Goal: Information Seeking & Learning: Learn about a topic

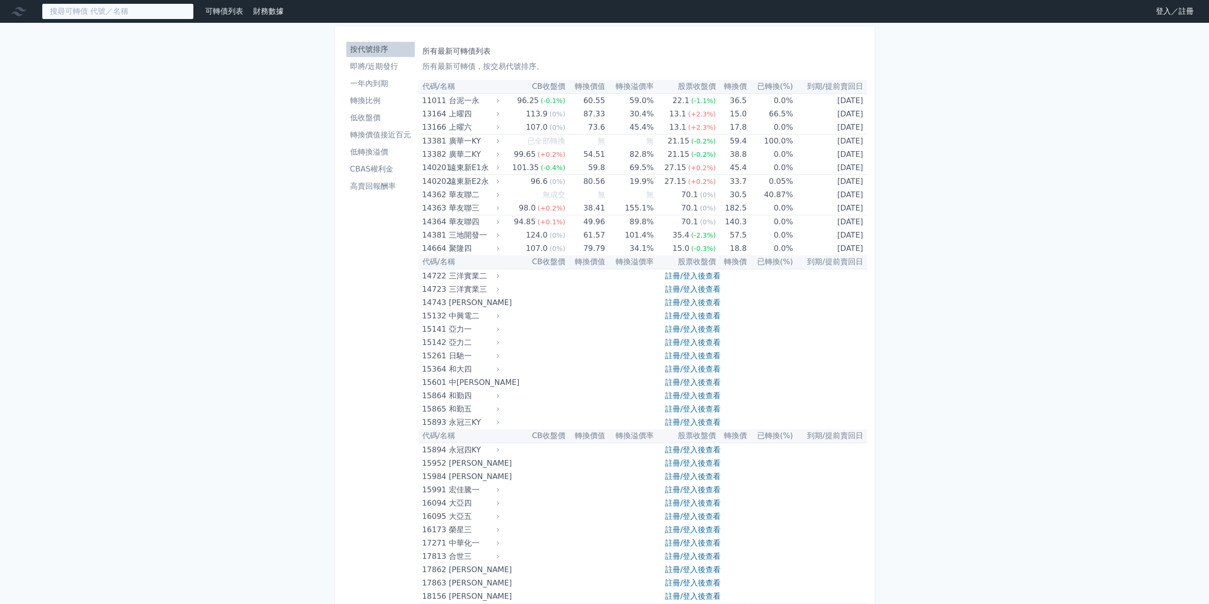
click at [128, 16] on input at bounding box center [118, 11] width 152 height 16
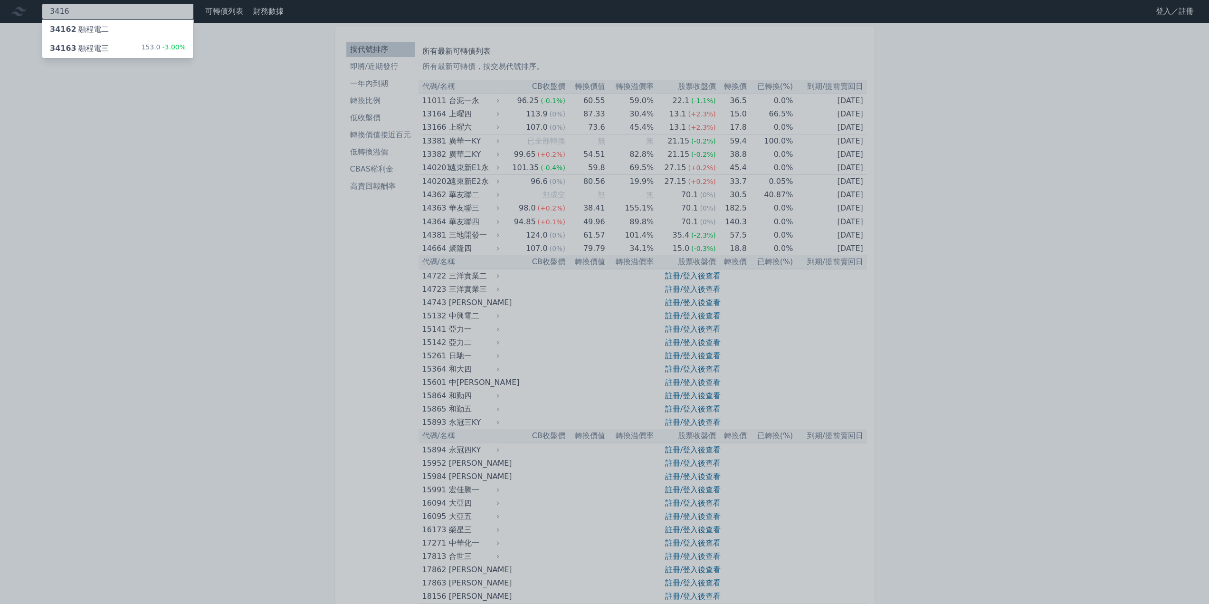
type input "3416"
click at [127, 53] on div "34163 融程電三 153.0 -3.00%" at bounding box center [117, 48] width 151 height 19
click at [104, 48] on div "34163 融程電三" at bounding box center [79, 48] width 59 height 11
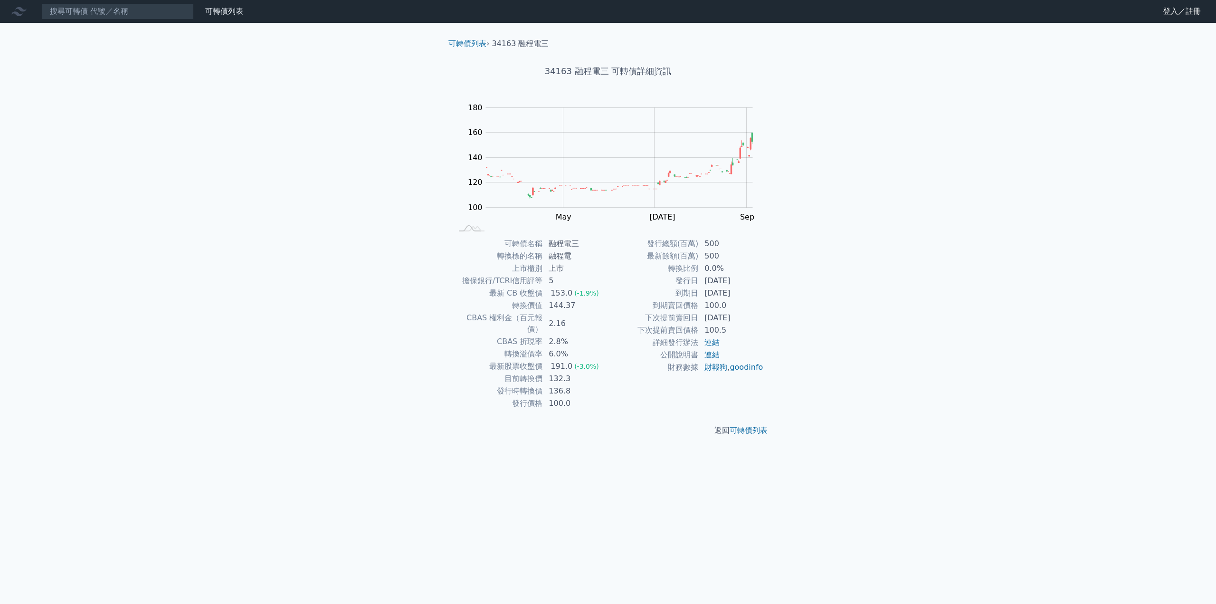
drag, startPoint x: 666, startPoint y: 267, endPoint x: 759, endPoint y: 295, distance: 97.5
click at [759, 295] on tbody "發行總額(百萬) 500 最新餘額(百萬) 500 轉換比例 0.0% 發行日 [DATE] 到期日 [DATE] 到期賣回價格 100.0 下次提前賣回日 …" at bounding box center [686, 305] width 156 height 136
click at [759, 296] on td "[DATE]" at bounding box center [731, 293] width 65 height 12
drag, startPoint x: 509, startPoint y: 373, endPoint x: 581, endPoint y: 381, distance: 72.7
click at [581, 381] on tbody "可轉債名稱 融程電三 轉換標的名稱 融程電 上市櫃別 上市 擔保銀行/TCRI信用評等 5 最新 CB 收盤價 153.0 (-1.9%) 轉換價值 144.…" at bounding box center [530, 323] width 156 height 172
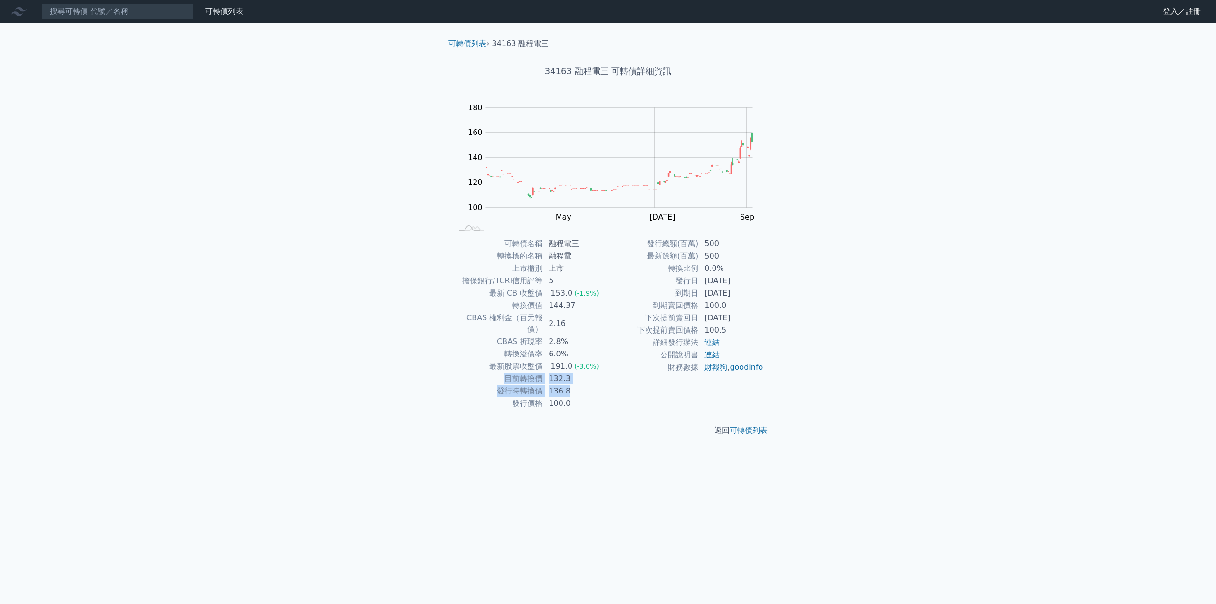
click at [586, 385] on td "136.8" at bounding box center [575, 391] width 65 height 12
drag, startPoint x: 508, startPoint y: 364, endPoint x: 585, endPoint y: 367, distance: 77.0
click at [585, 372] on tr "目前轉換價 132.3" at bounding box center [530, 378] width 156 height 12
click at [586, 372] on td "132.3" at bounding box center [575, 378] width 65 height 12
